Goal: Task Accomplishment & Management: Manage account settings

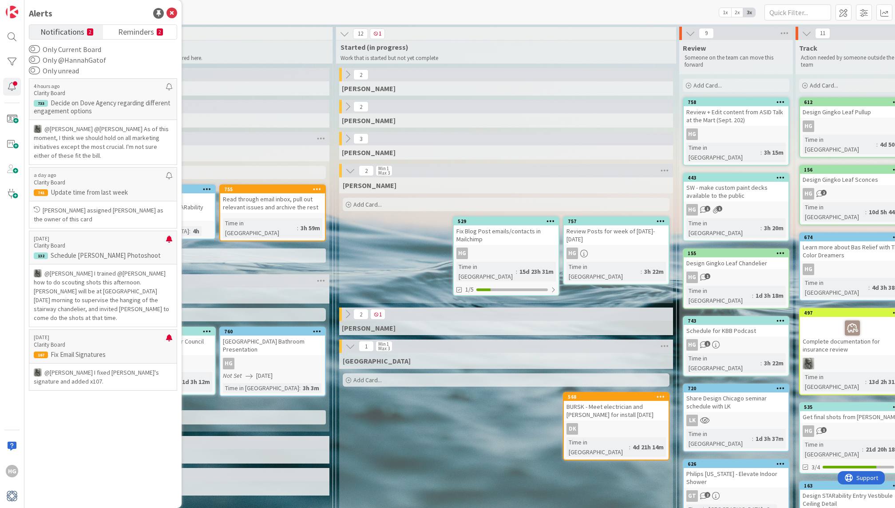
scroll to position [0, 603]
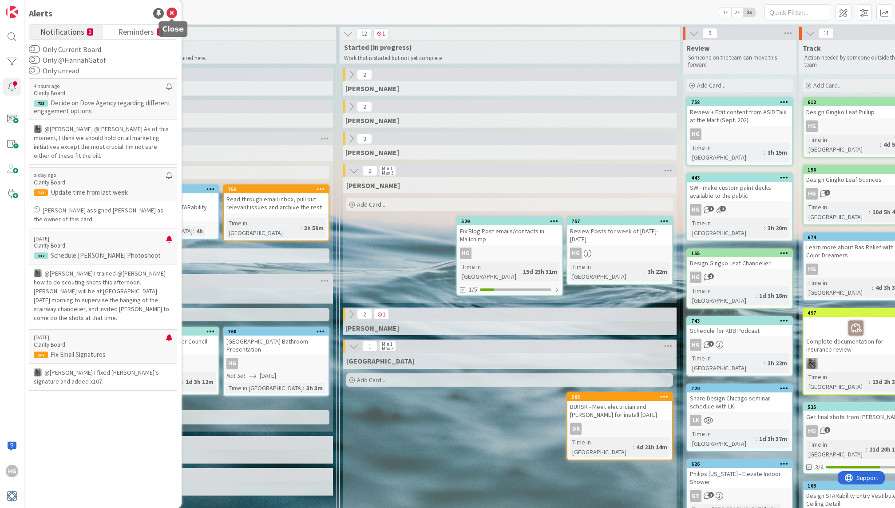
click at [174, 14] on icon at bounding box center [172, 13] width 11 height 11
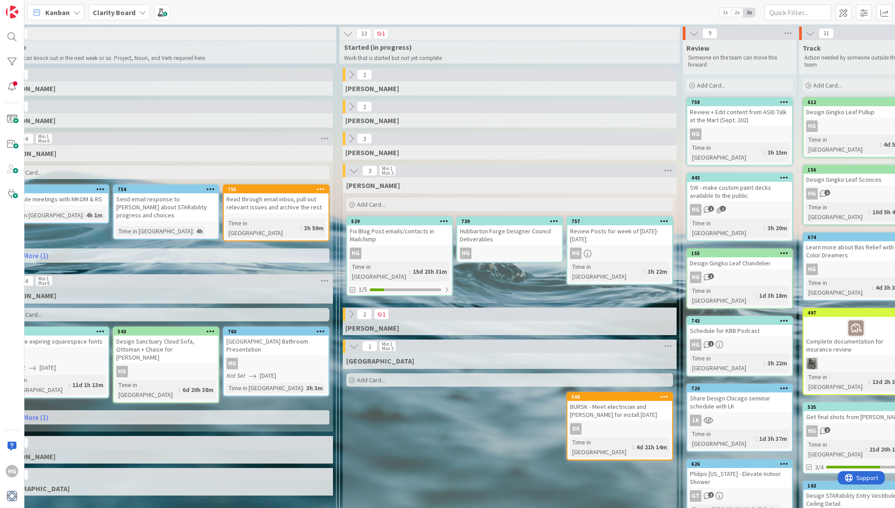
click at [531, 245] on div "739 Hubbarton Forge Designer Council Deliverables HG" at bounding box center [510, 239] width 107 height 46
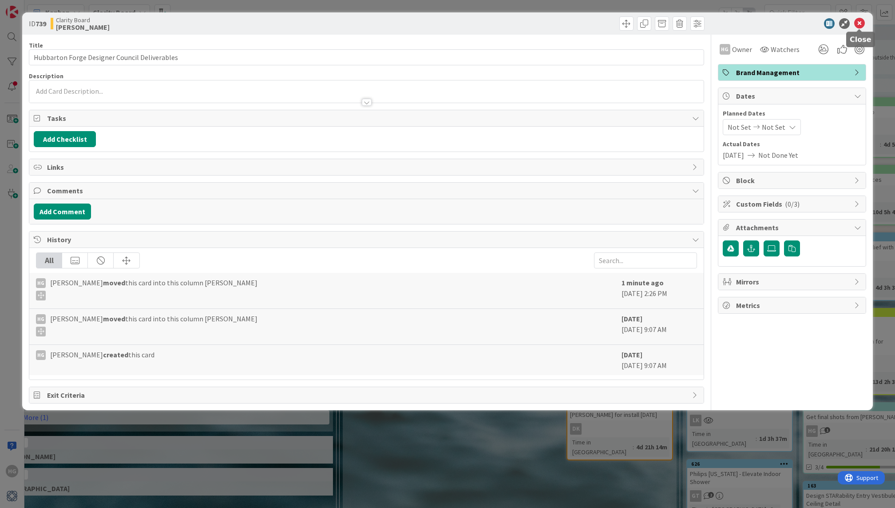
click at [859, 24] on icon at bounding box center [860, 23] width 11 height 11
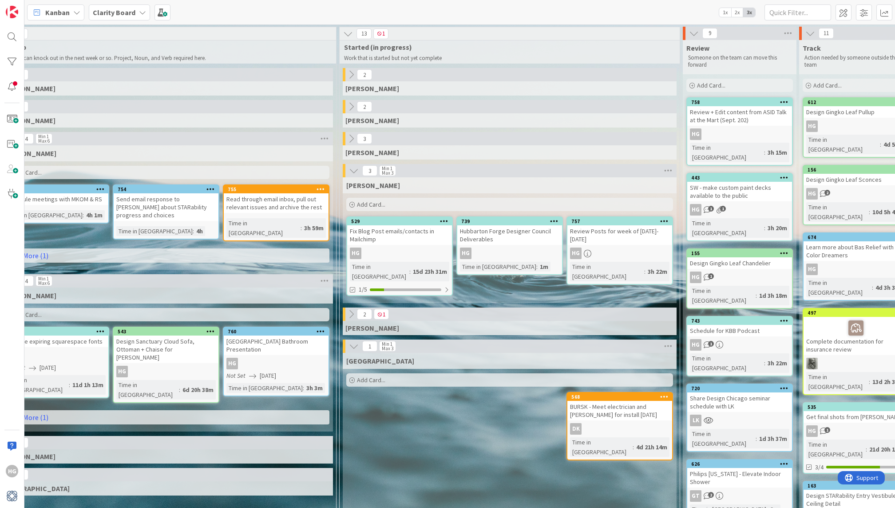
click at [422, 232] on div "Fix Blog Post emails/contacts in Mailchimp" at bounding box center [399, 235] width 105 height 20
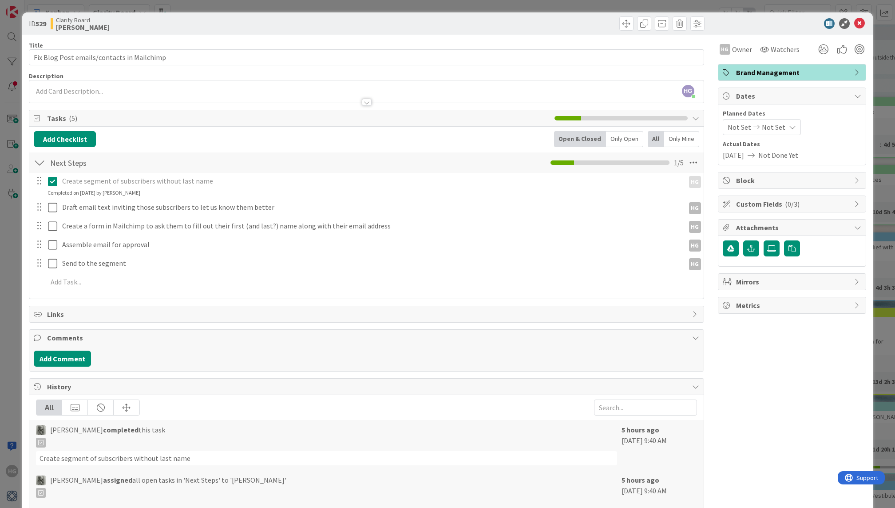
click at [40, 208] on div at bounding box center [39, 206] width 12 height 13
click at [694, 163] on icon at bounding box center [694, 163] width 16 height 16
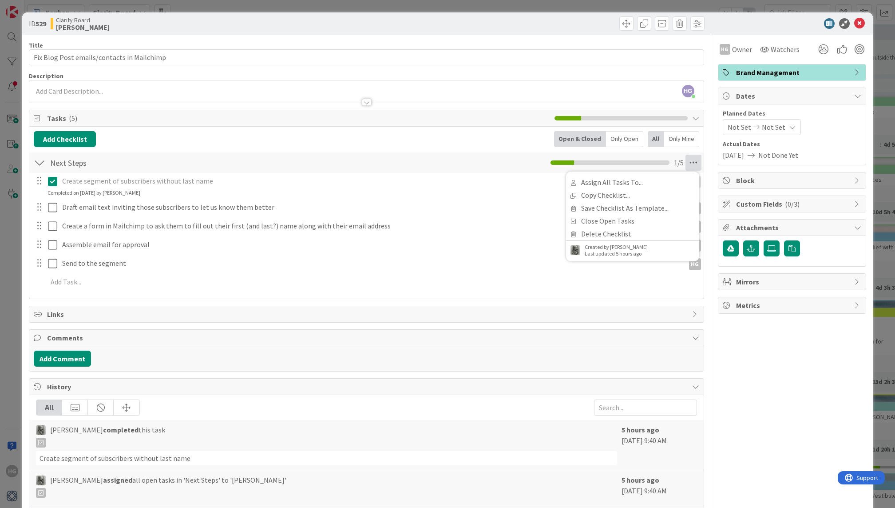
click at [562, 291] on div "Create segment of subscribers without last name HG HG Update Cancel Completed o…" at bounding box center [366, 233] width 665 height 120
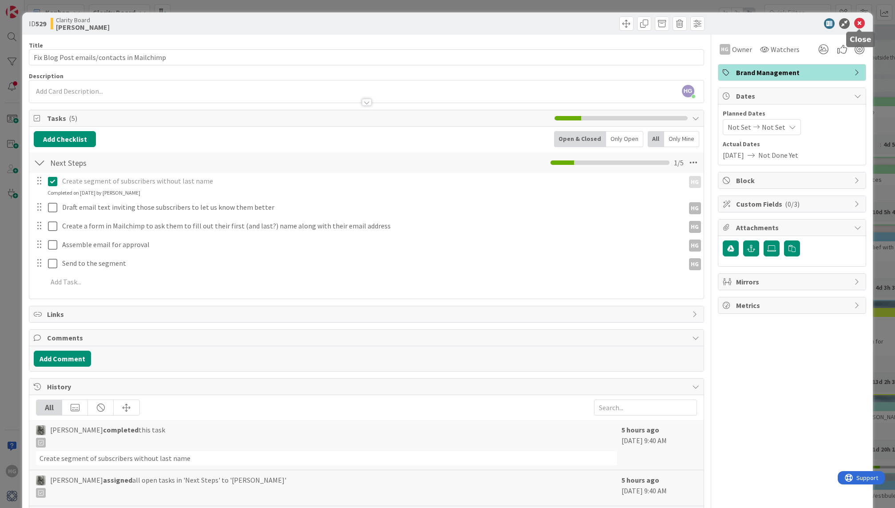
click at [862, 25] on icon at bounding box center [860, 23] width 11 height 11
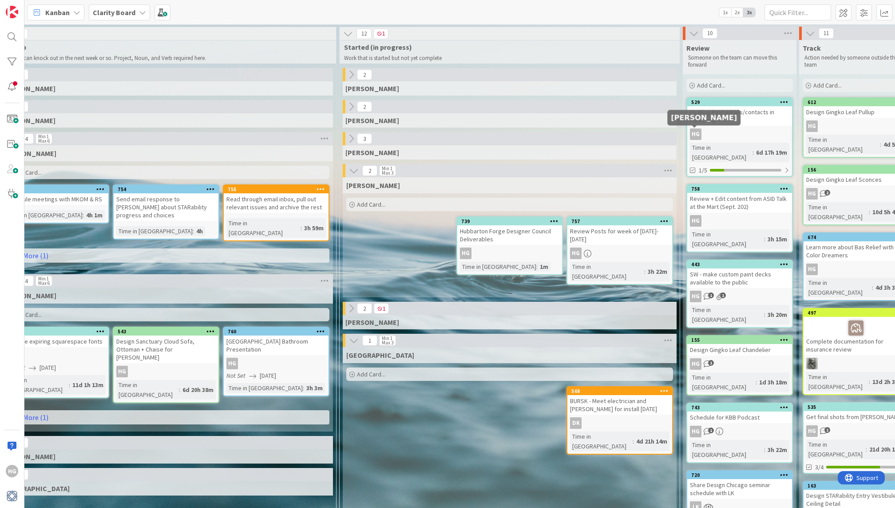
click at [698, 135] on div "HG" at bounding box center [696, 134] width 12 height 12
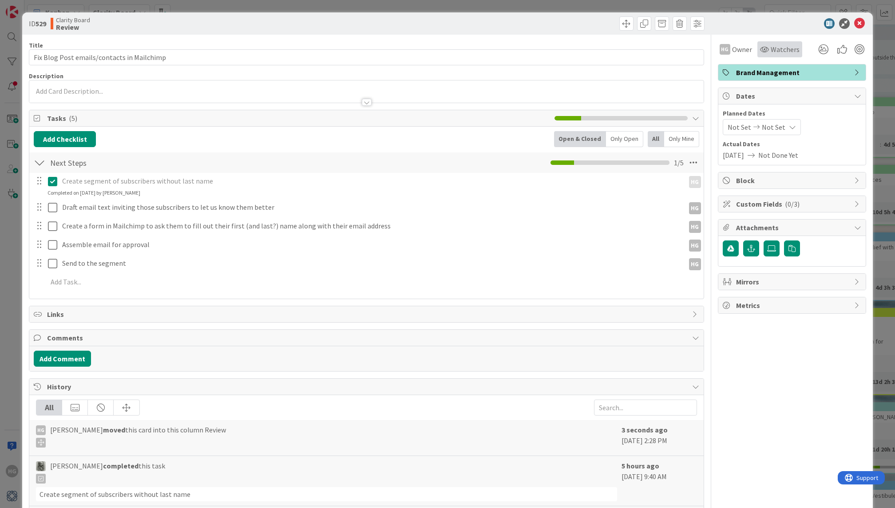
click at [788, 46] on span "Watchers" at bounding box center [785, 49] width 29 height 11
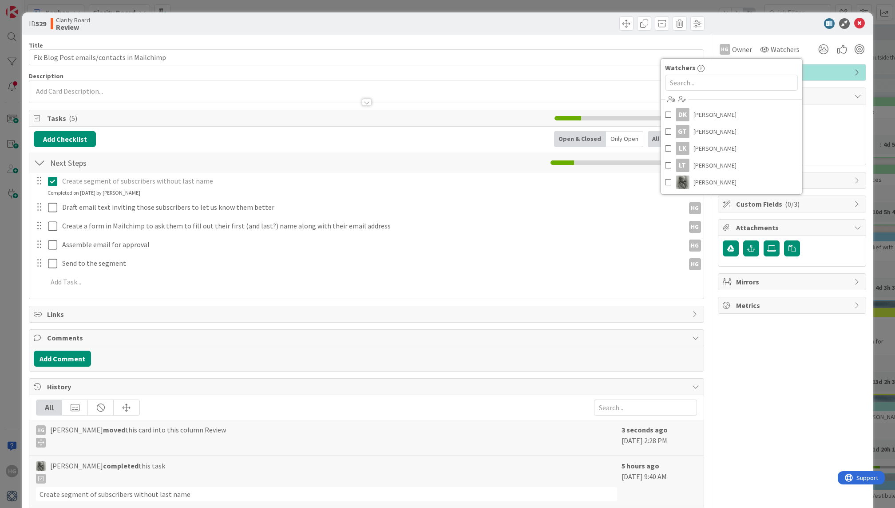
click at [731, 39] on div "HG Owner Watchers Watchers DK [PERSON_NAME] GT [PERSON_NAME] LK [PERSON_NAME] L…" at bounding box center [792, 46] width 148 height 23
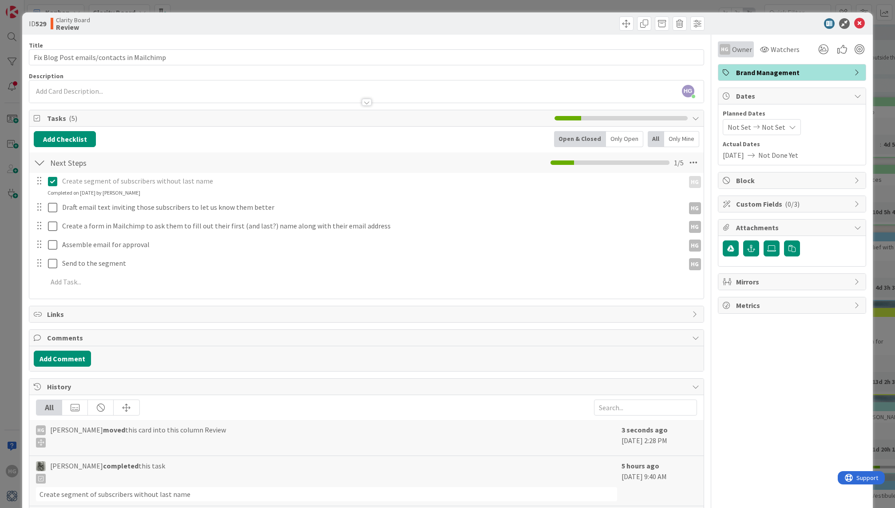
click at [731, 46] on div "HG Owner" at bounding box center [736, 49] width 32 height 11
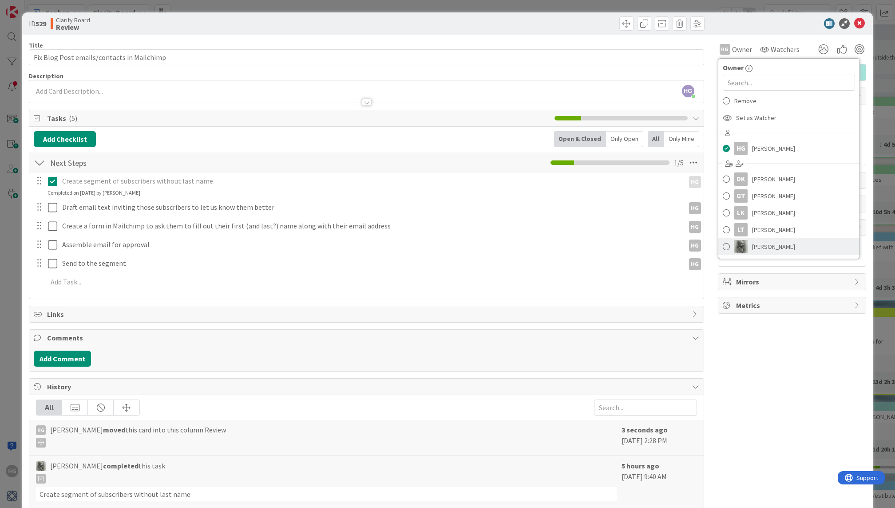
click at [732, 242] on link "[PERSON_NAME]" at bounding box center [789, 246] width 141 height 17
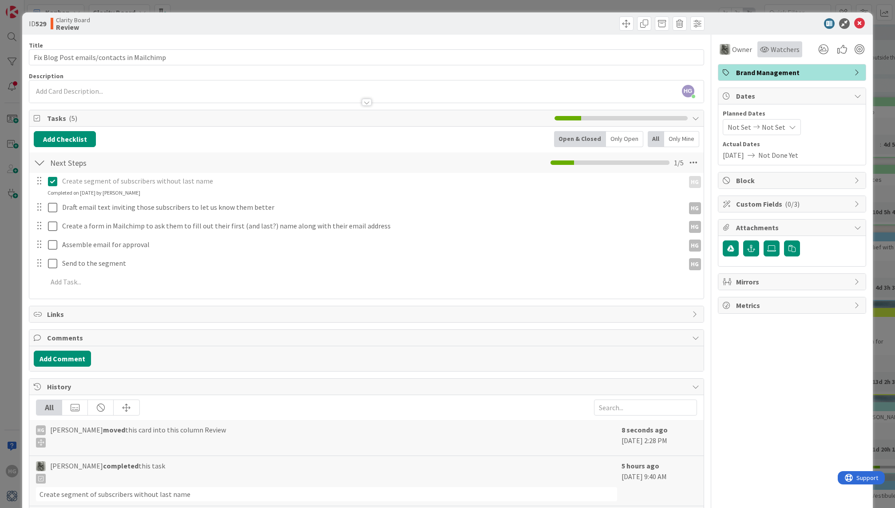
click at [785, 52] on span "Watchers" at bounding box center [785, 49] width 29 height 11
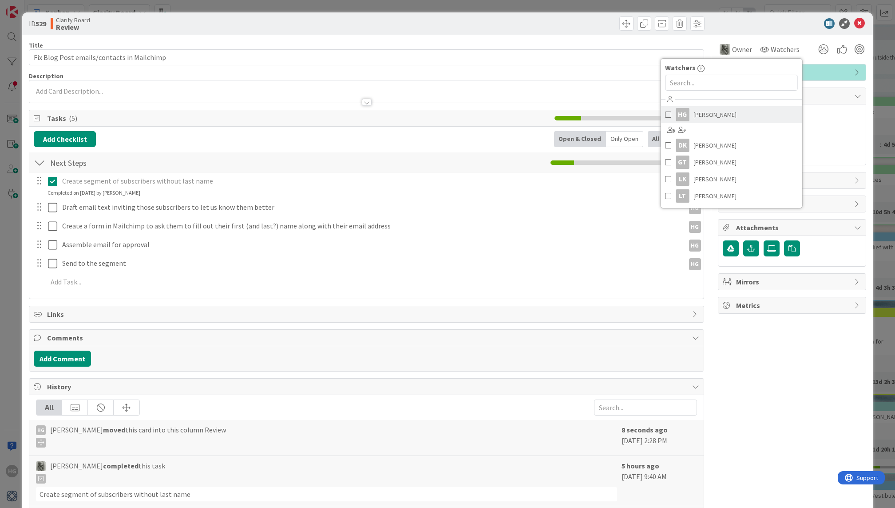
click at [725, 108] on span "[PERSON_NAME]" at bounding box center [715, 114] width 43 height 13
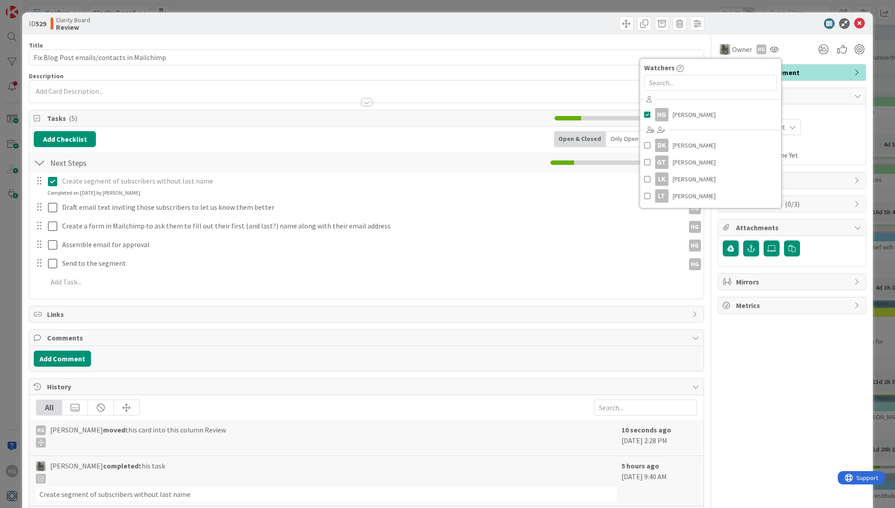
click at [167, 83] on div "HG [PERSON_NAME] just joined" at bounding box center [366, 91] width 674 height 22
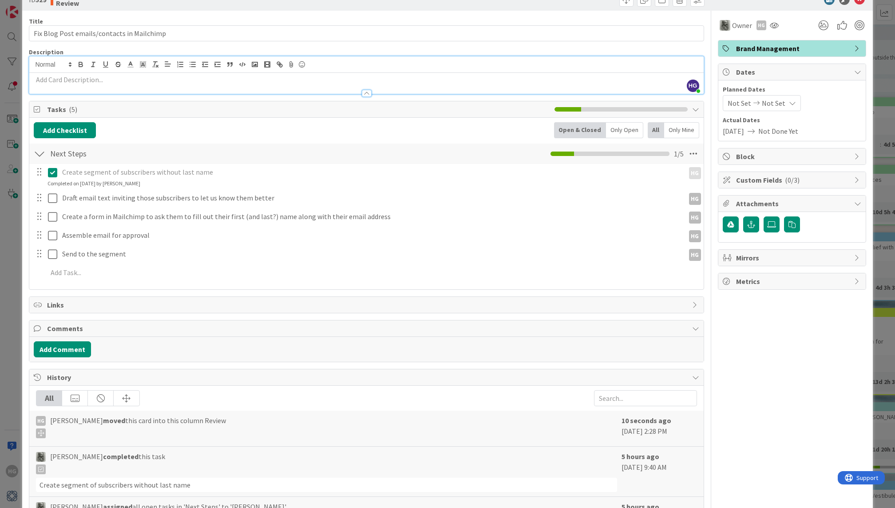
scroll to position [9, 0]
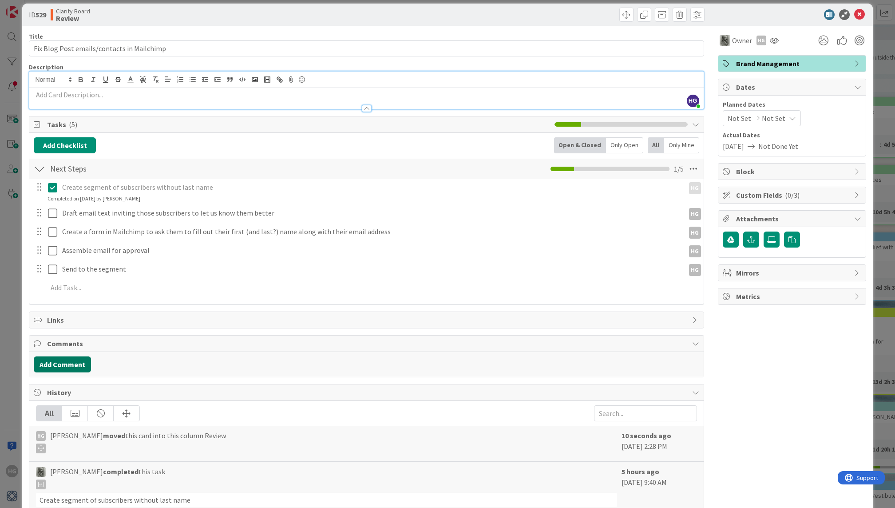
click at [77, 365] on button "Add Comment" at bounding box center [62, 364] width 57 height 16
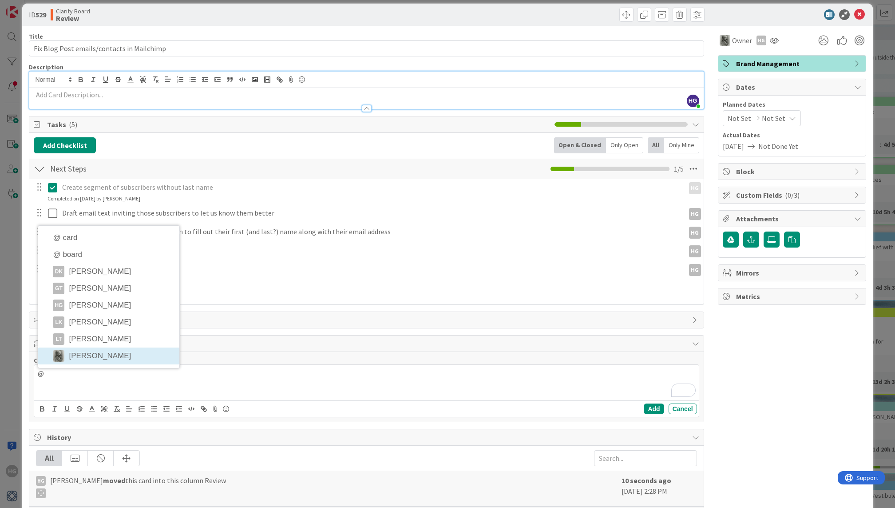
click at [116, 348] on div "Comments Comment @ @ card @ board DK [PERSON_NAME] GT [PERSON_NAME] [PERSON_NAM…" at bounding box center [366, 378] width 675 height 87
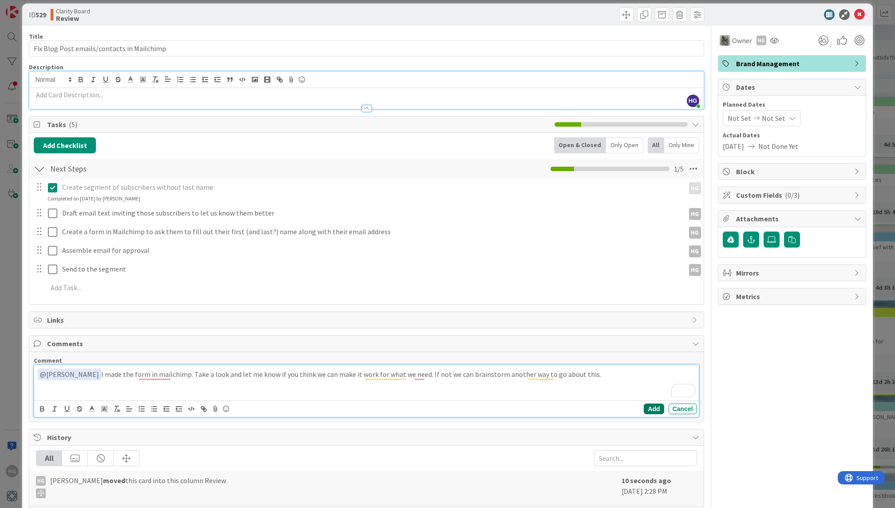
click at [654, 407] on button "Add" at bounding box center [654, 408] width 20 height 11
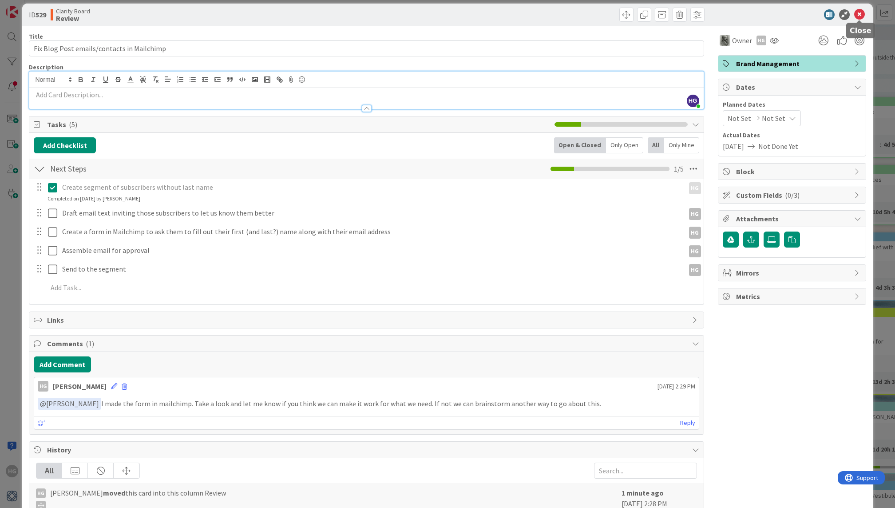
click at [864, 20] on div "ID 529 Clarity Board Review" at bounding box center [447, 15] width 851 height 22
click at [861, 12] on icon at bounding box center [860, 14] width 11 height 11
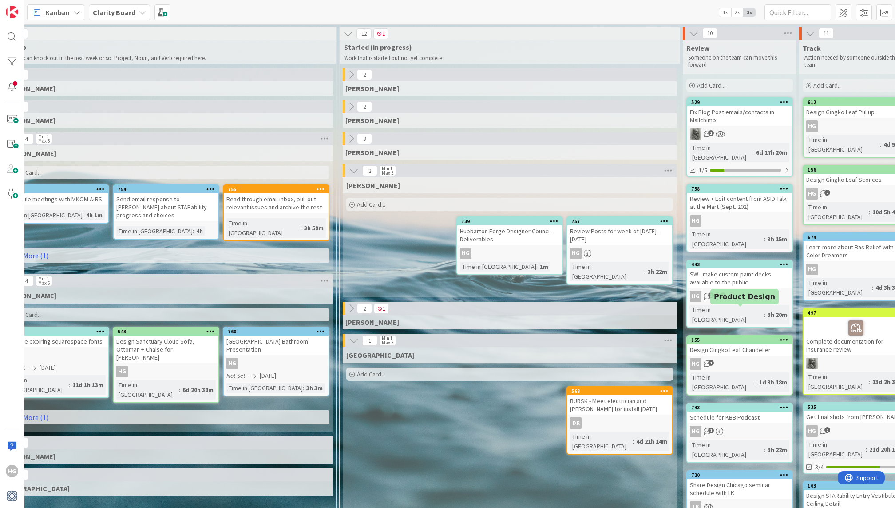
click at [712, 337] on div "155" at bounding box center [742, 340] width 101 height 6
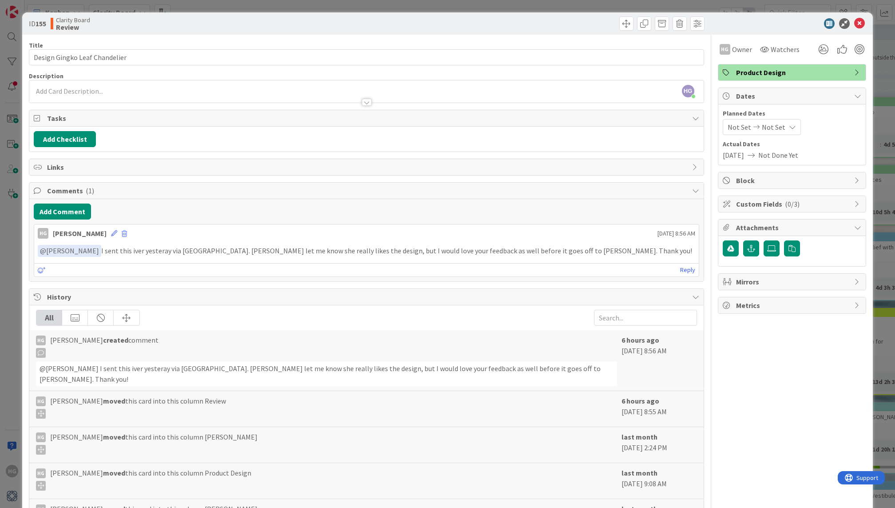
click at [101, 234] on div "HG [PERSON_NAME] [DATE] 8:56 AM" at bounding box center [366, 231] width 665 height 14
click at [111, 230] on icon at bounding box center [114, 233] width 6 height 6
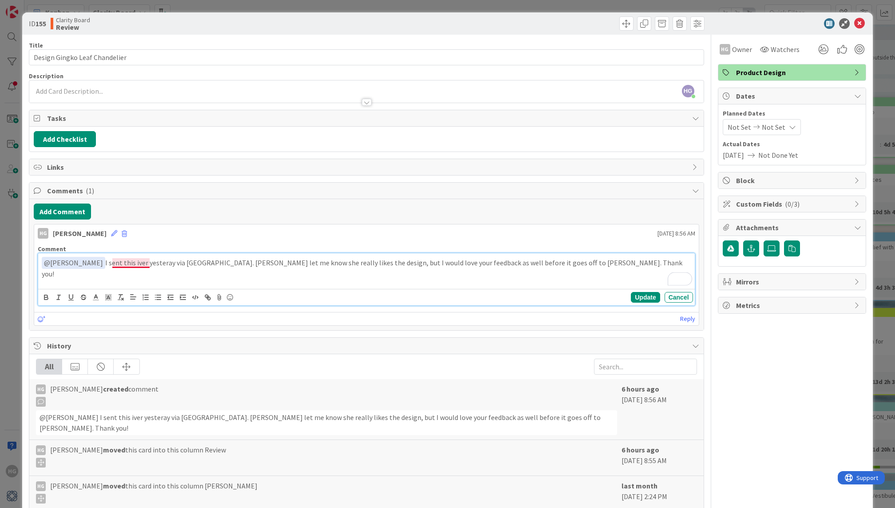
click at [113, 262] on p "﻿ @ [PERSON_NAME] ﻿ I sent this iver yesteray via [GEOGRAPHIC_DATA]. [PERSON_NA…" at bounding box center [366, 268] width 649 height 22
click at [649, 302] on div "Update Cancel" at bounding box center [366, 297] width 657 height 16
click at [648, 292] on button "Update" at bounding box center [645, 297] width 29 height 11
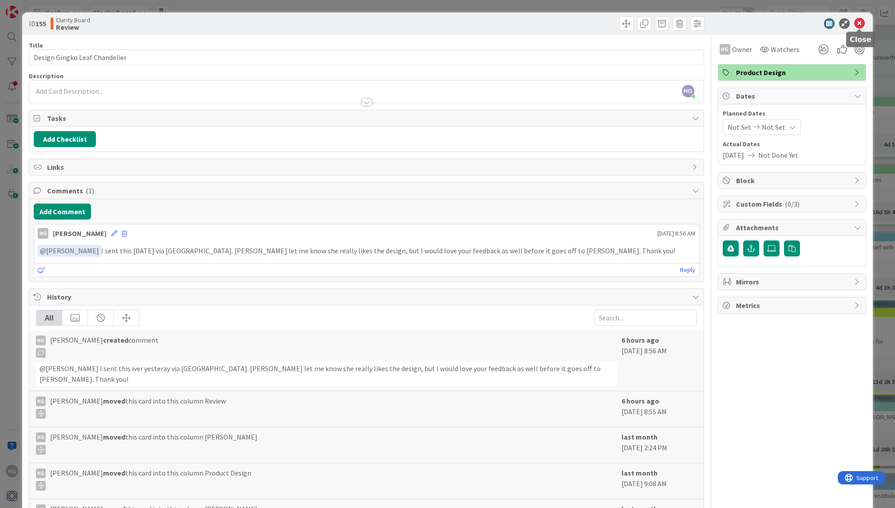
click at [860, 23] on icon at bounding box center [860, 23] width 11 height 11
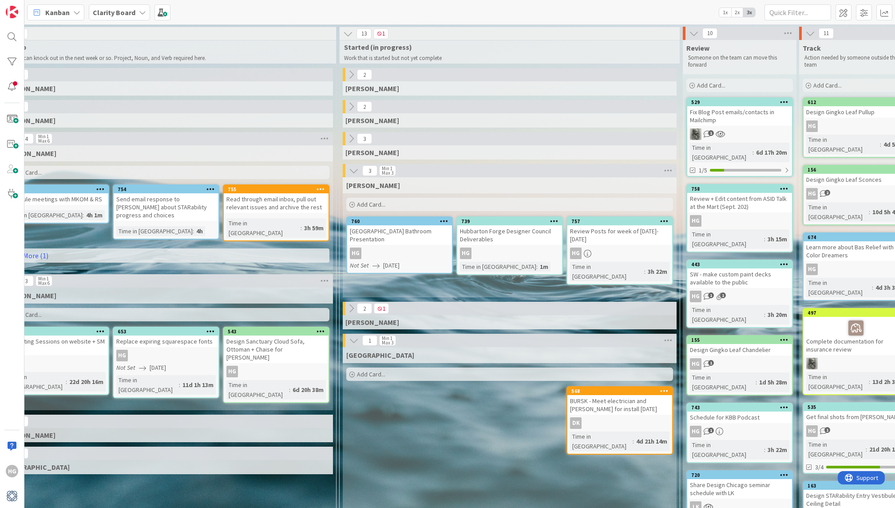
drag, startPoint x: 240, startPoint y: 352, endPoint x: 489, endPoint y: 1, distance: 430.4
click at [528, 233] on div "Hubbarton Forge Designer Council Deliverables" at bounding box center [510, 235] width 105 height 20
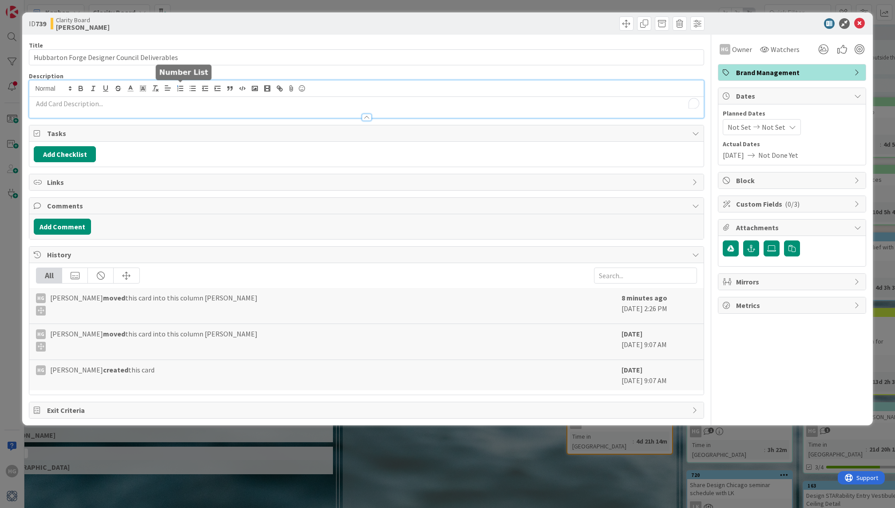
click at [181, 91] on div at bounding box center [366, 98] width 674 height 37
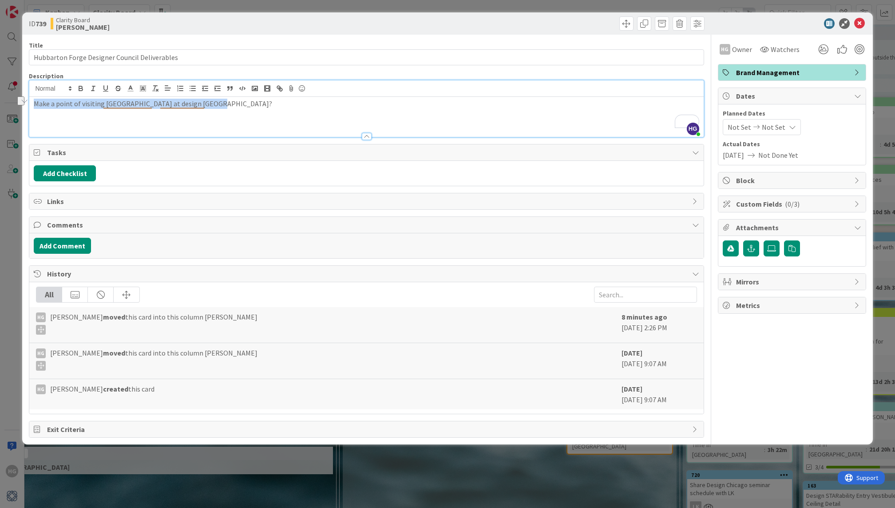
drag, startPoint x: 253, startPoint y: 110, endPoint x: 29, endPoint y: 103, distance: 224.0
click at [29, 103] on div "ID 739 Clarity Board [PERSON_NAME] Title 45 / 128 Hubbarton Forge Designer Coun…" at bounding box center [447, 254] width 895 height 508
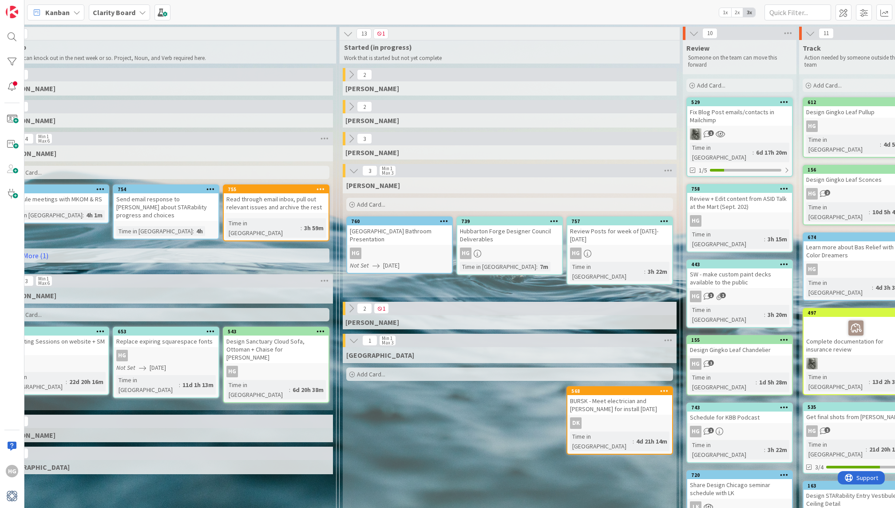
click at [519, 240] on div "Hubbarton Forge Designer Council Deliverables" at bounding box center [510, 235] width 105 height 20
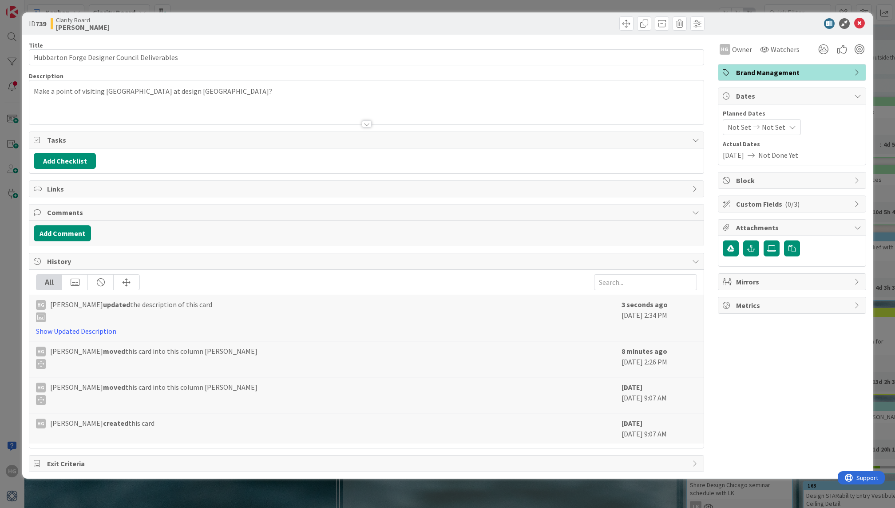
click at [176, 89] on p "Make a point of visiting [GEOGRAPHIC_DATA] at design [GEOGRAPHIC_DATA]?" at bounding box center [366, 91] width 665 height 10
click at [176, 89] on icon "button" at bounding box center [180, 88] width 8 height 8
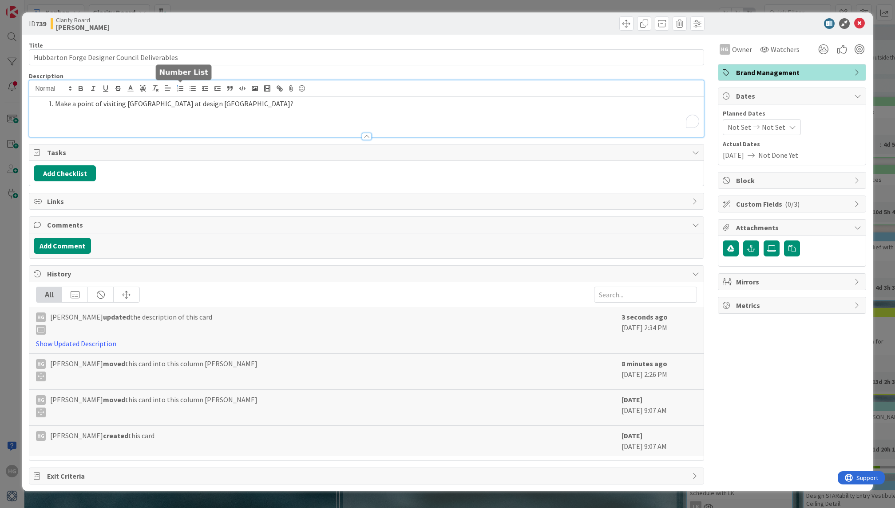
click at [176, 89] on icon "button" at bounding box center [180, 88] width 8 height 8
click at [185, 99] on p "Make a point of visiting [GEOGRAPHIC_DATA] at design [GEOGRAPHIC_DATA]?" at bounding box center [366, 104] width 665 height 10
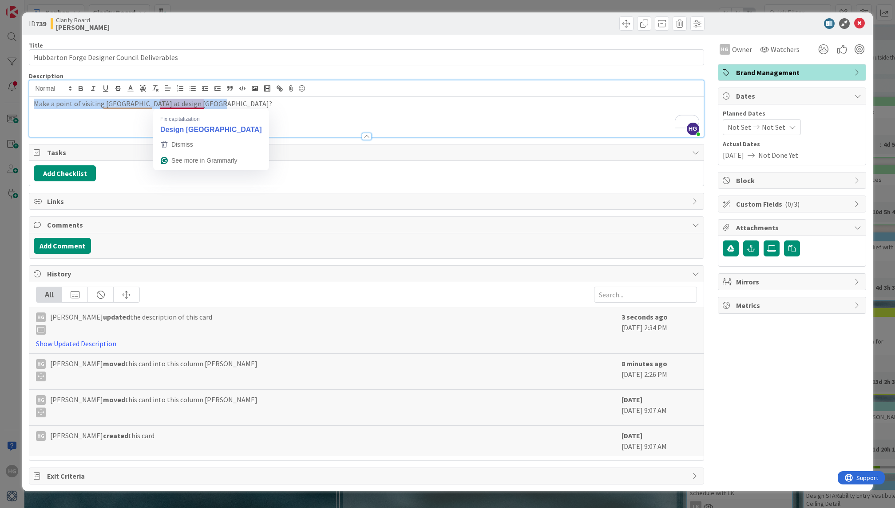
click at [185, 99] on p "Make a point of visiting [GEOGRAPHIC_DATA] at design [GEOGRAPHIC_DATA]?" at bounding box center [366, 104] width 665 height 10
copy p "Make a point of visiting [GEOGRAPHIC_DATA] at design [GEOGRAPHIC_DATA]?"
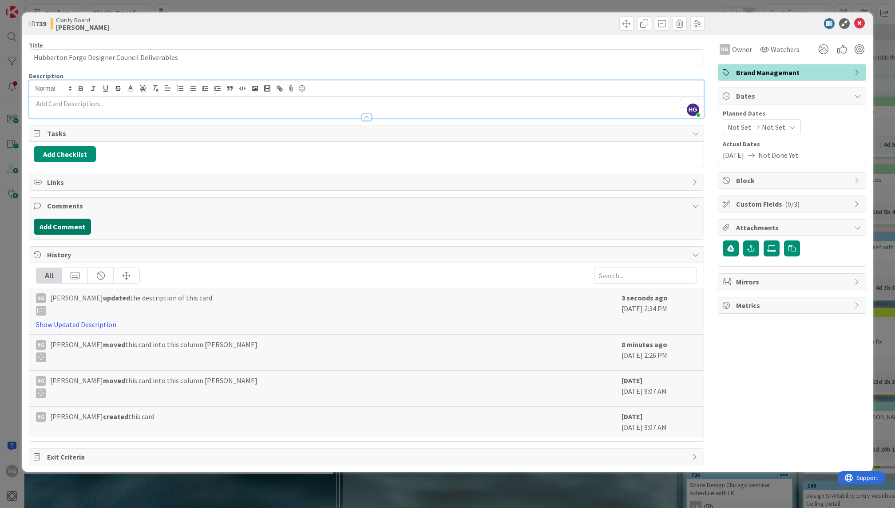
click at [88, 223] on button "Add Comment" at bounding box center [62, 227] width 57 height 16
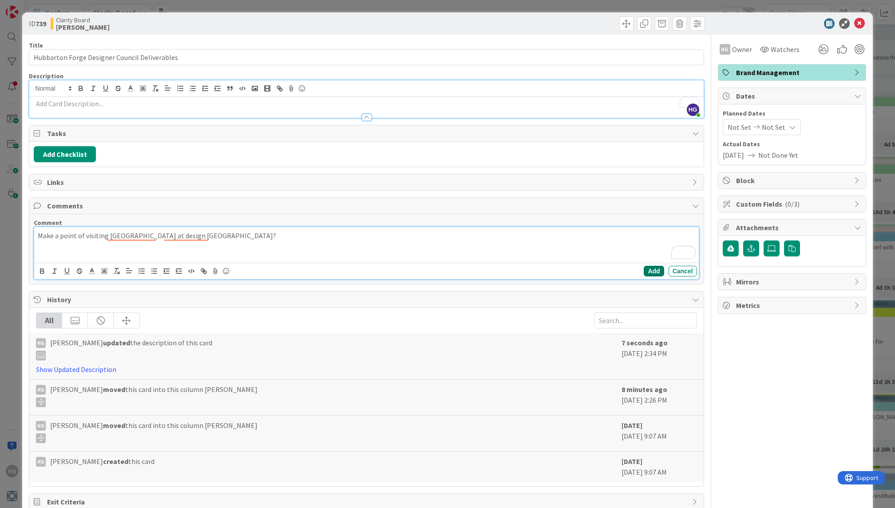
click at [660, 269] on button "Add" at bounding box center [654, 271] width 20 height 11
